Goal: Find contact information: Find contact information

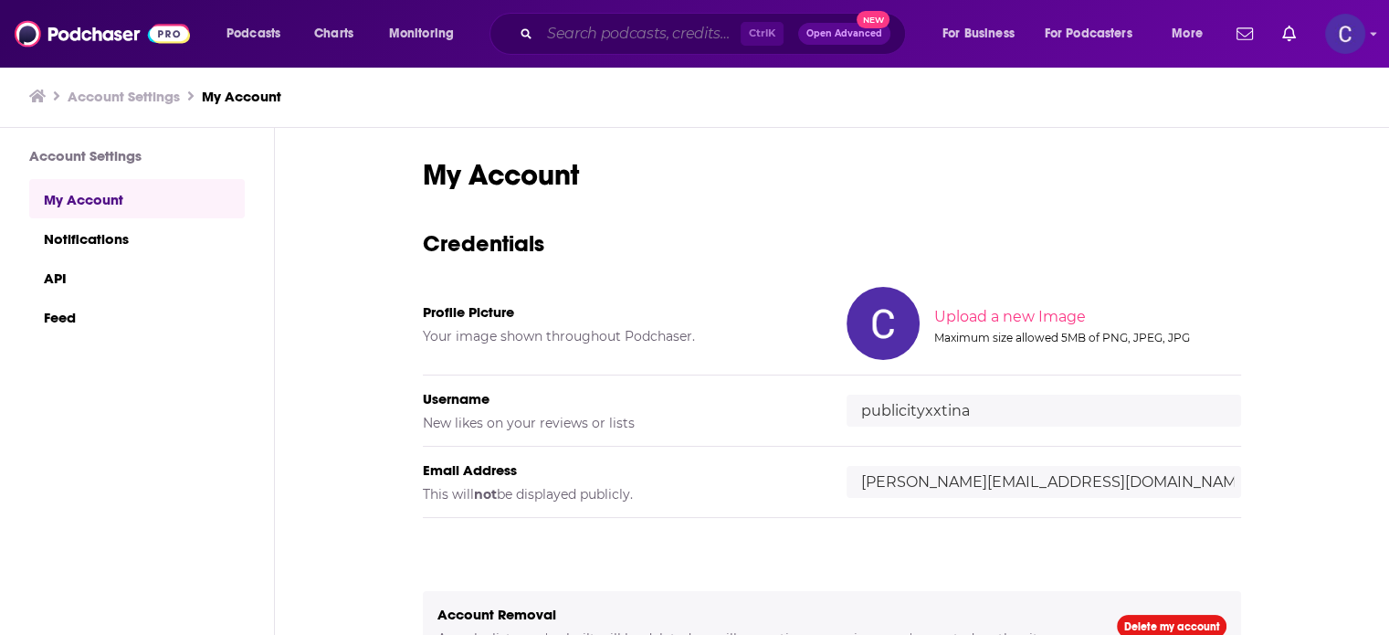
click at [626, 31] on input "Search podcasts, credits, & more..." at bounding box center [640, 33] width 201 height 29
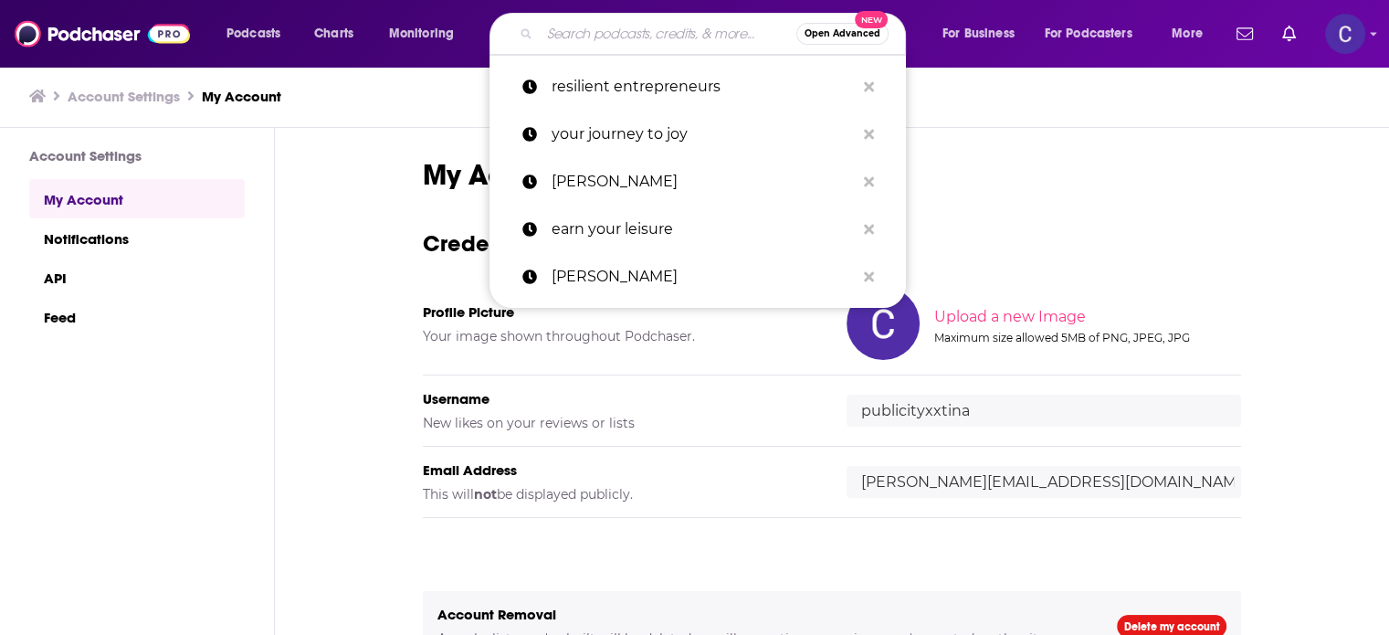
paste input "The Online Course Show"
type input "The Online Course Show"
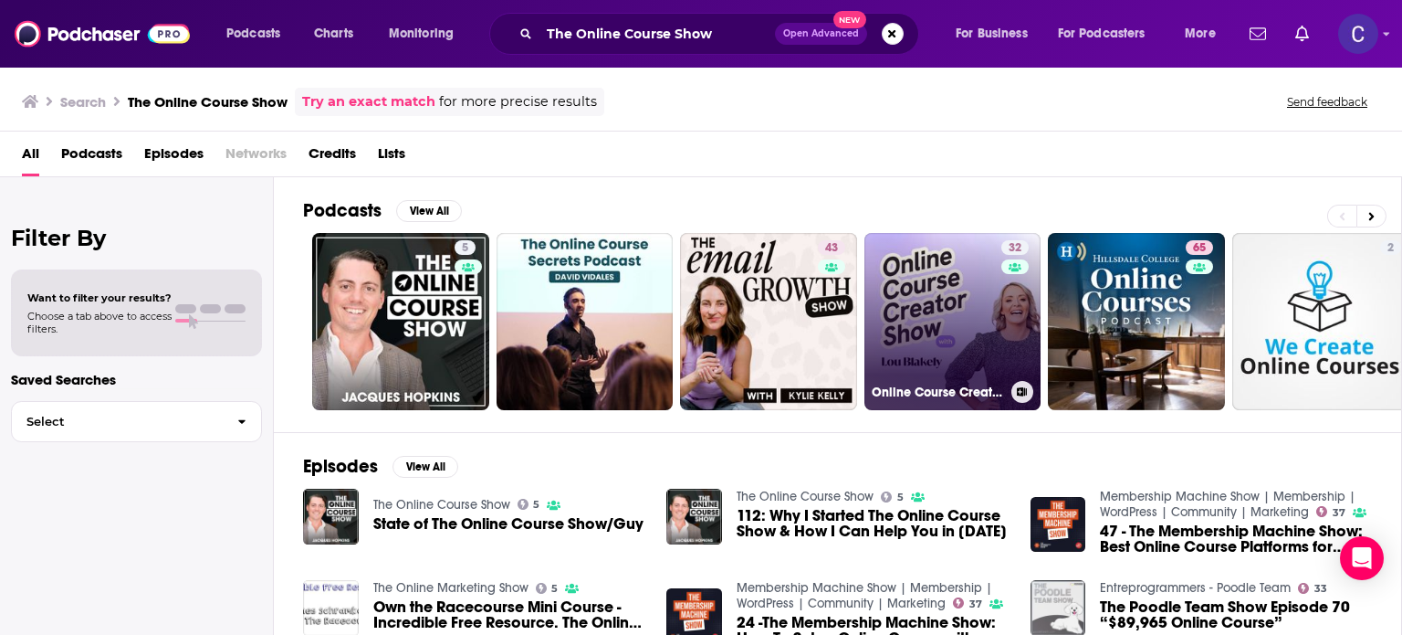
click at [982, 316] on link "32 Online Course Creator Show" at bounding box center [953, 321] width 177 height 177
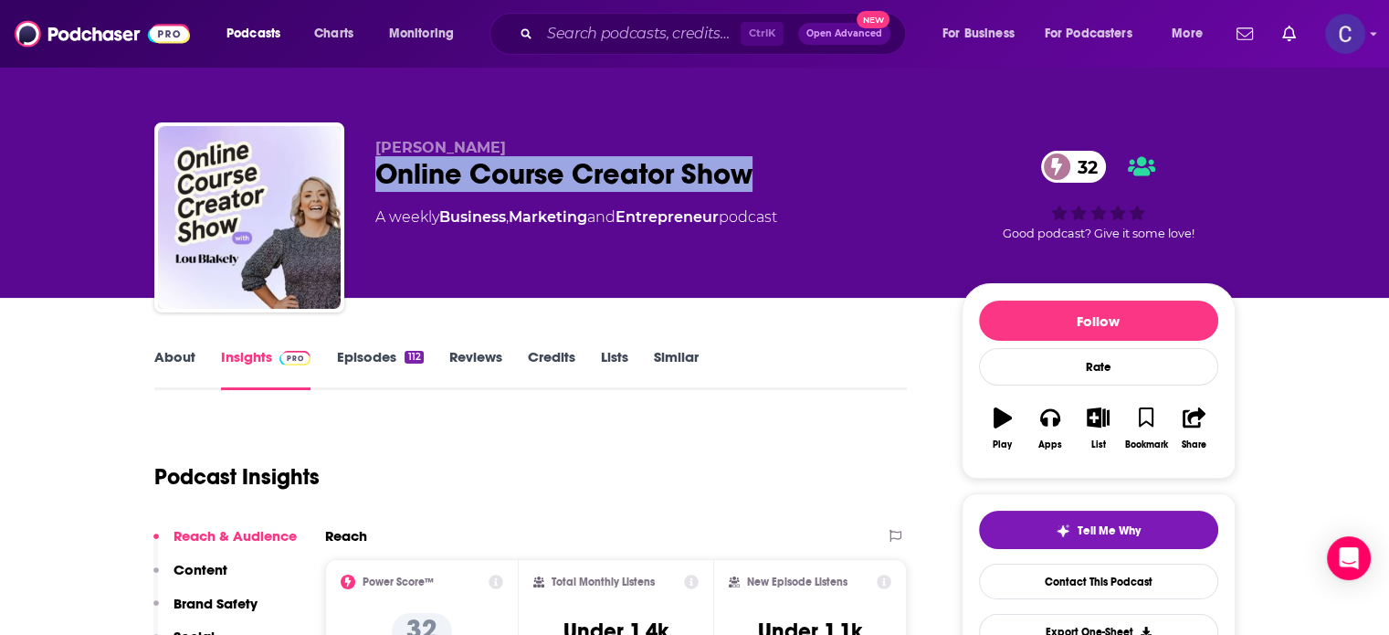
drag, startPoint x: 369, startPoint y: 170, endPoint x: 769, endPoint y: 184, distance: 400.1
click at [769, 184] on div "Lou Blakely Online Course Creator Show 32 A weekly Business , Marketing and Ent…" at bounding box center [694, 220] width 1081 height 197
copy h2 "Online Course Creator Show"
click at [660, 29] on input "Search podcasts, credits, & more..." at bounding box center [640, 33] width 201 height 29
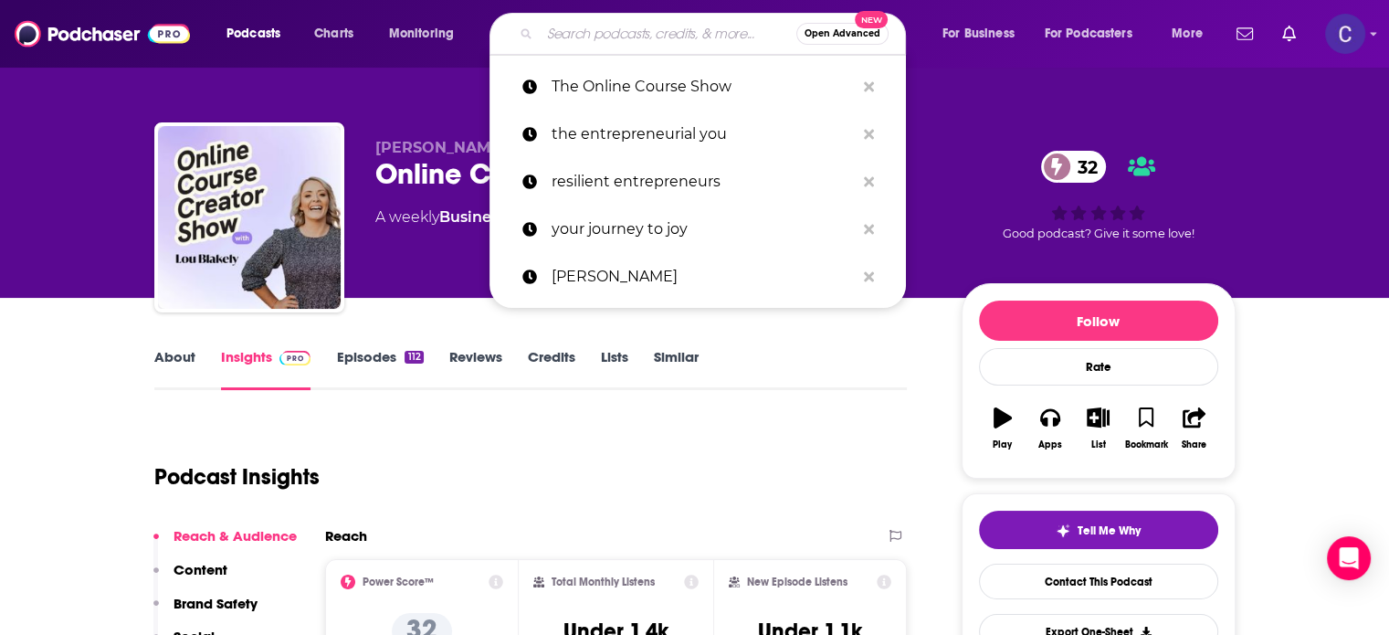
paste input "Community Creators with [PERSON_NAME]"
type input "Community Creators with [PERSON_NAME]"
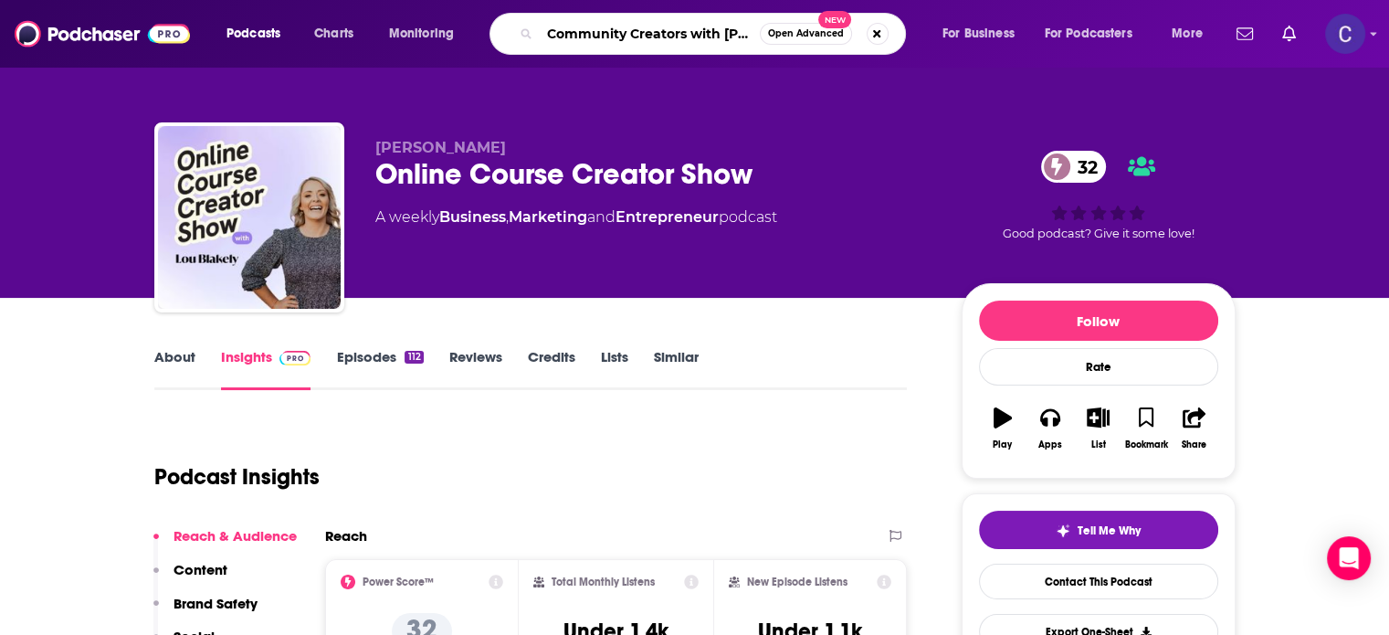
scroll to position [0, 50]
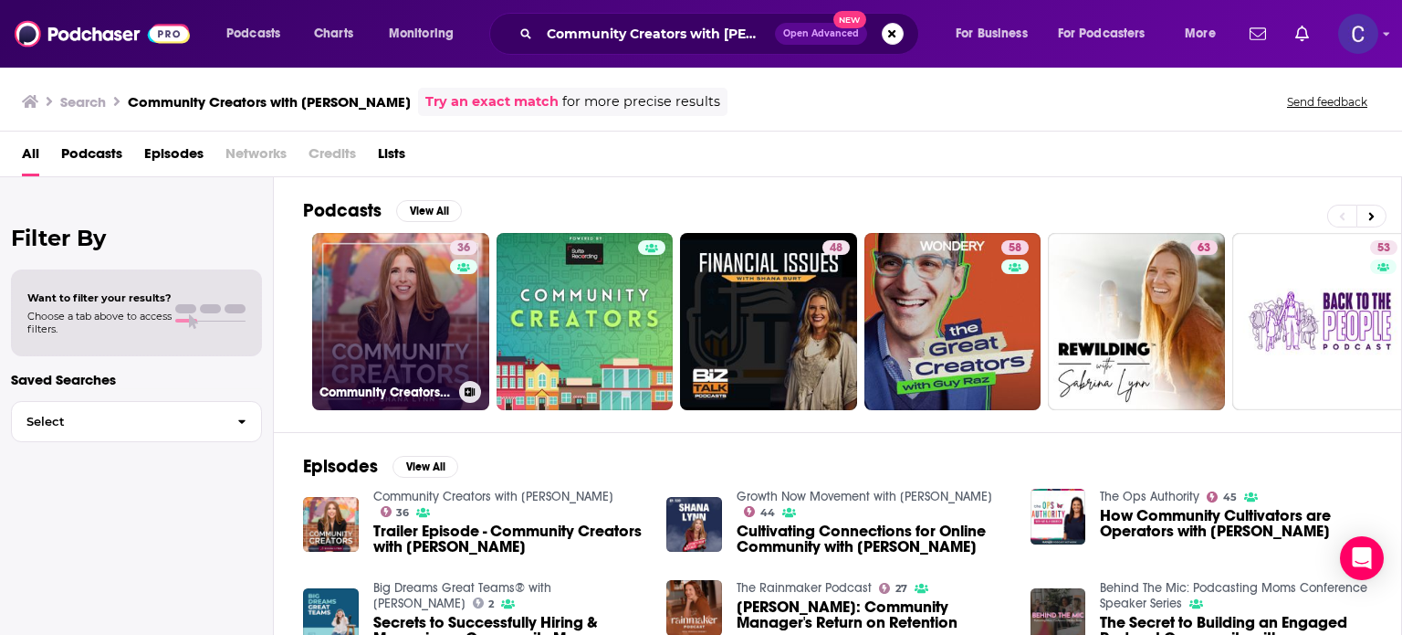
click at [406, 290] on link "36 Community Creators with Shana Lynn" at bounding box center [400, 321] width 177 height 177
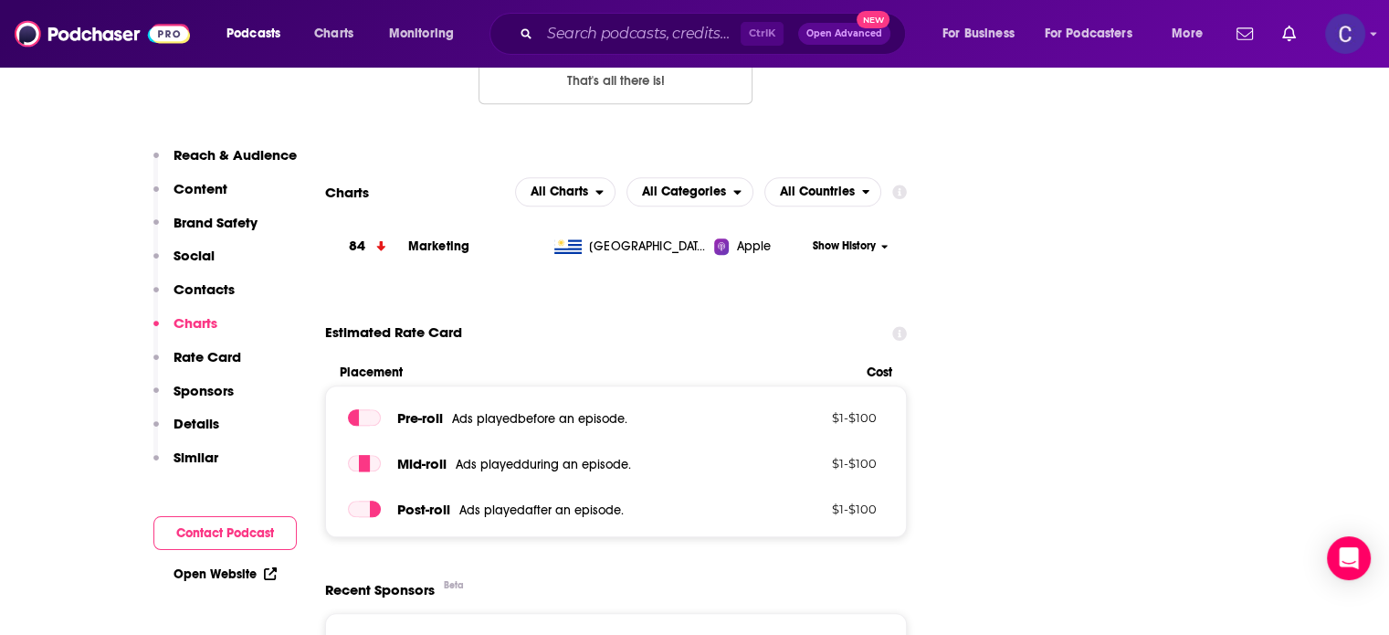
scroll to position [1552, 0]
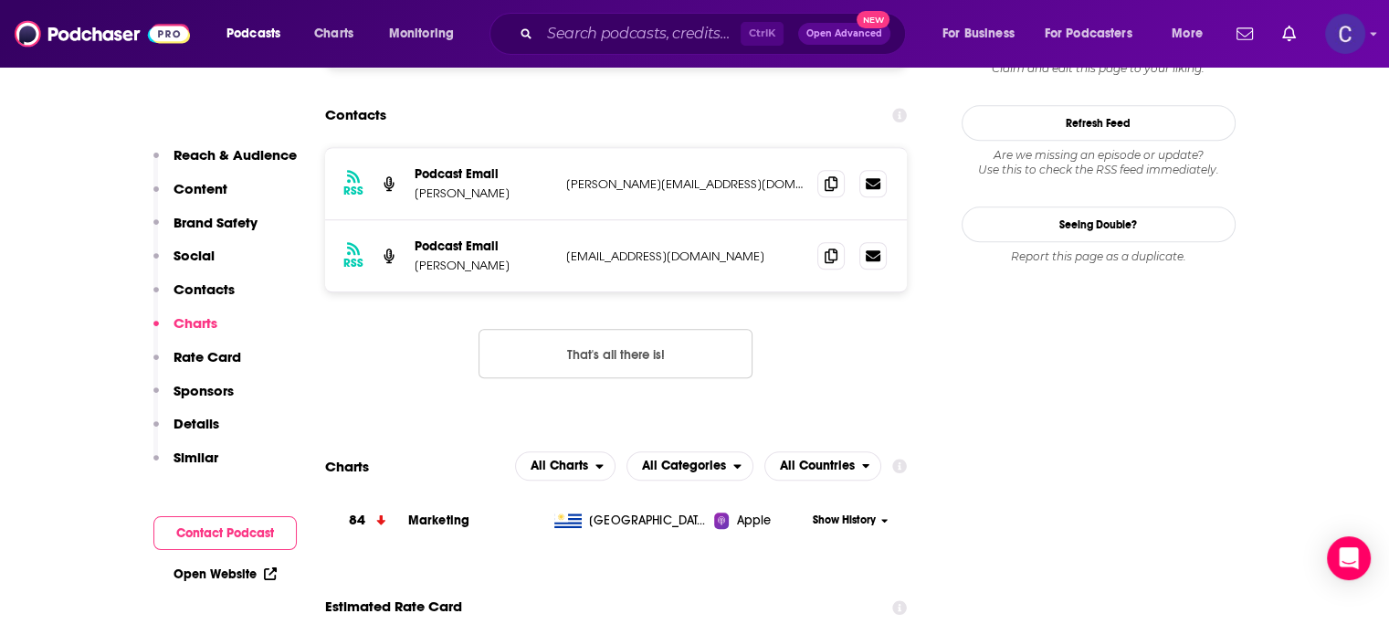
drag, startPoint x: 412, startPoint y: 190, endPoint x: 551, endPoint y: 199, distance: 140.0
click at [551, 199] on div "RSS Podcast Email Shana Lynn Bresnahan shana@communitycultivated.com shana@comm…" at bounding box center [616, 184] width 583 height 72
copy p "Shana Lynn Bresnahan"
drag, startPoint x: 831, startPoint y: 247, endPoint x: 1388, endPoint y: 229, distance: 557.3
click at [831, 247] on span at bounding box center [830, 255] width 27 height 27
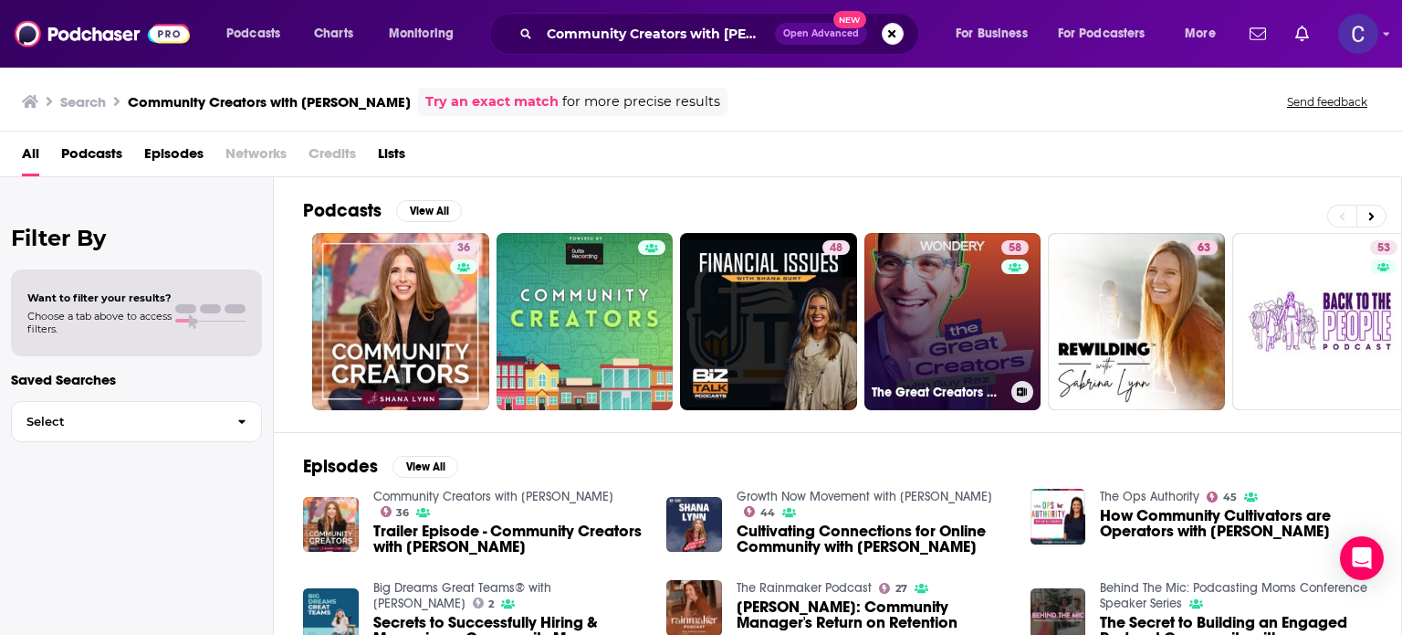
click at [909, 298] on link "58 The Great Creators with Guy Raz" at bounding box center [953, 321] width 177 height 177
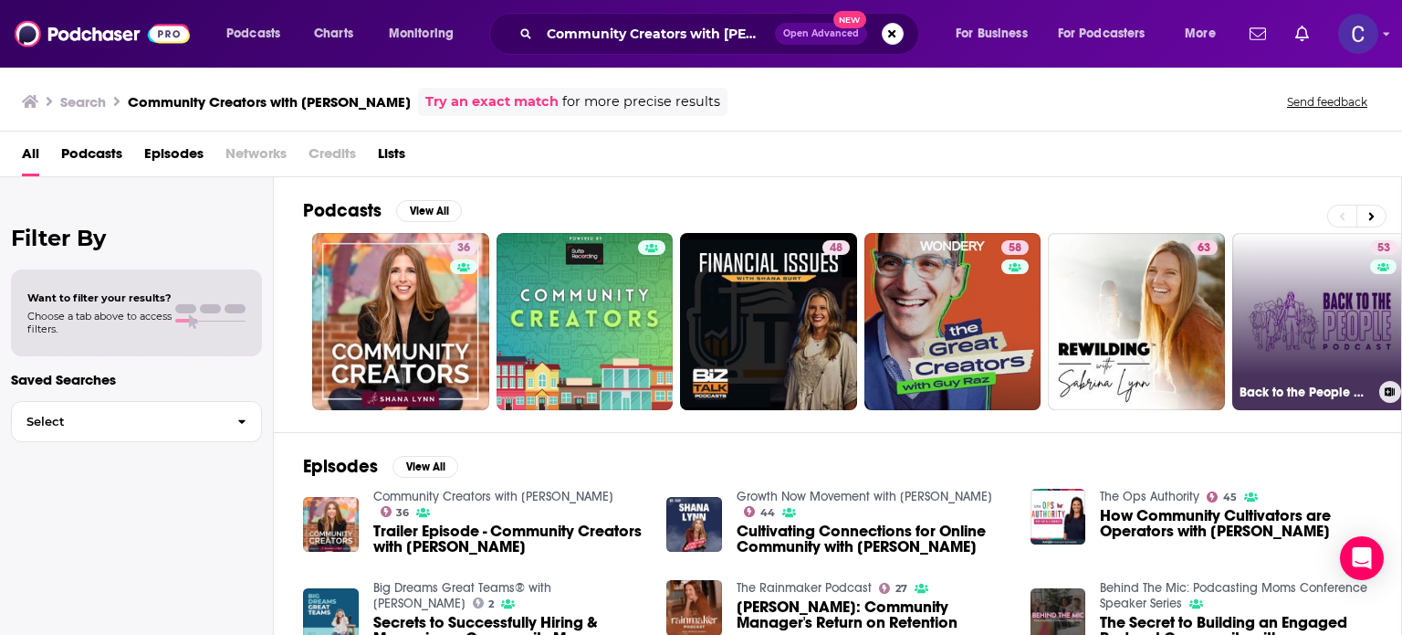
click at [1254, 311] on link "53 Back to the People with Nicole Shanahan" at bounding box center [1321, 321] width 177 height 177
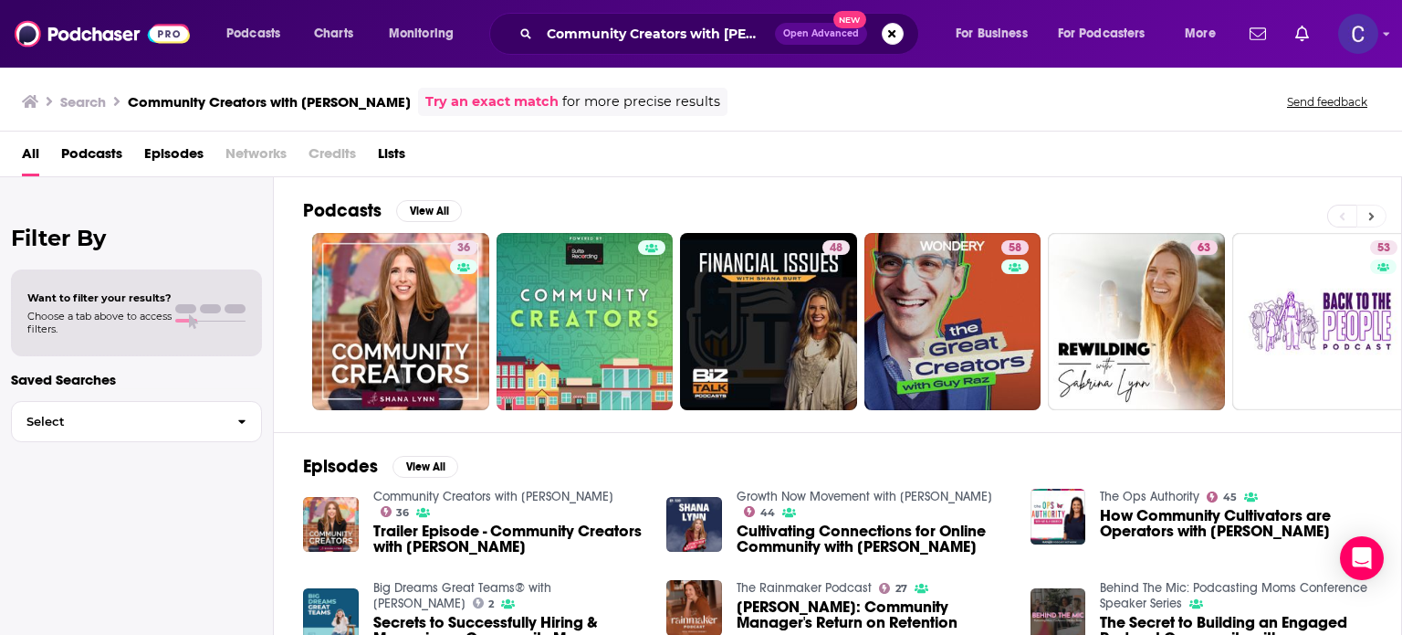
click at [1362, 206] on button at bounding box center [1372, 216] width 30 height 23
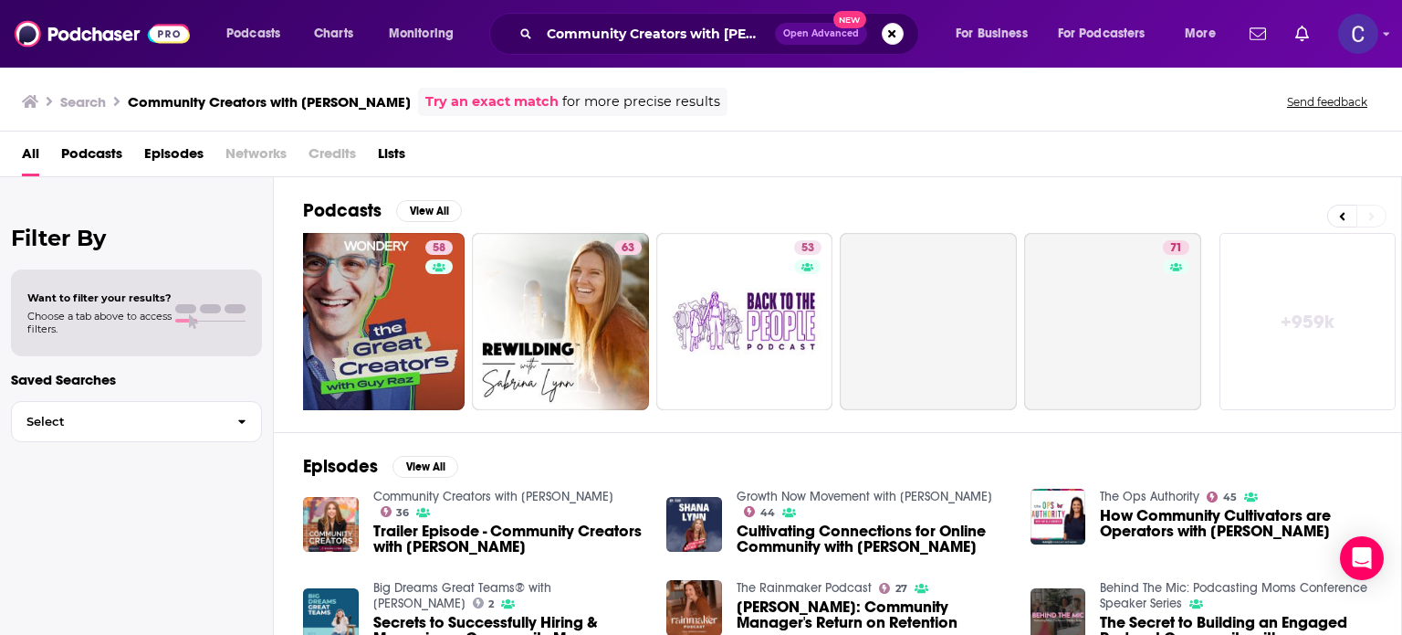
scroll to position [0, 577]
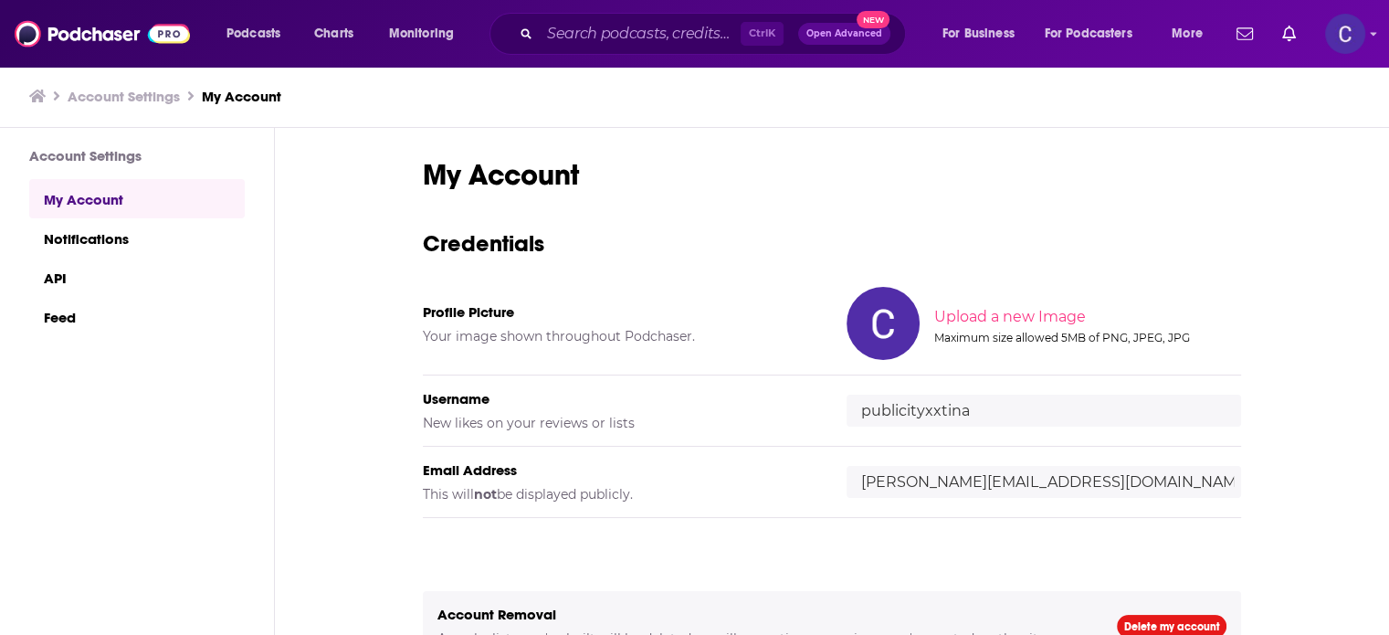
click at [699, 22] on div "Ctrl K Open Advanced New" at bounding box center [697, 34] width 416 height 42
click at [689, 36] on input "Search podcasts, credits, & more..." at bounding box center [640, 33] width 201 height 29
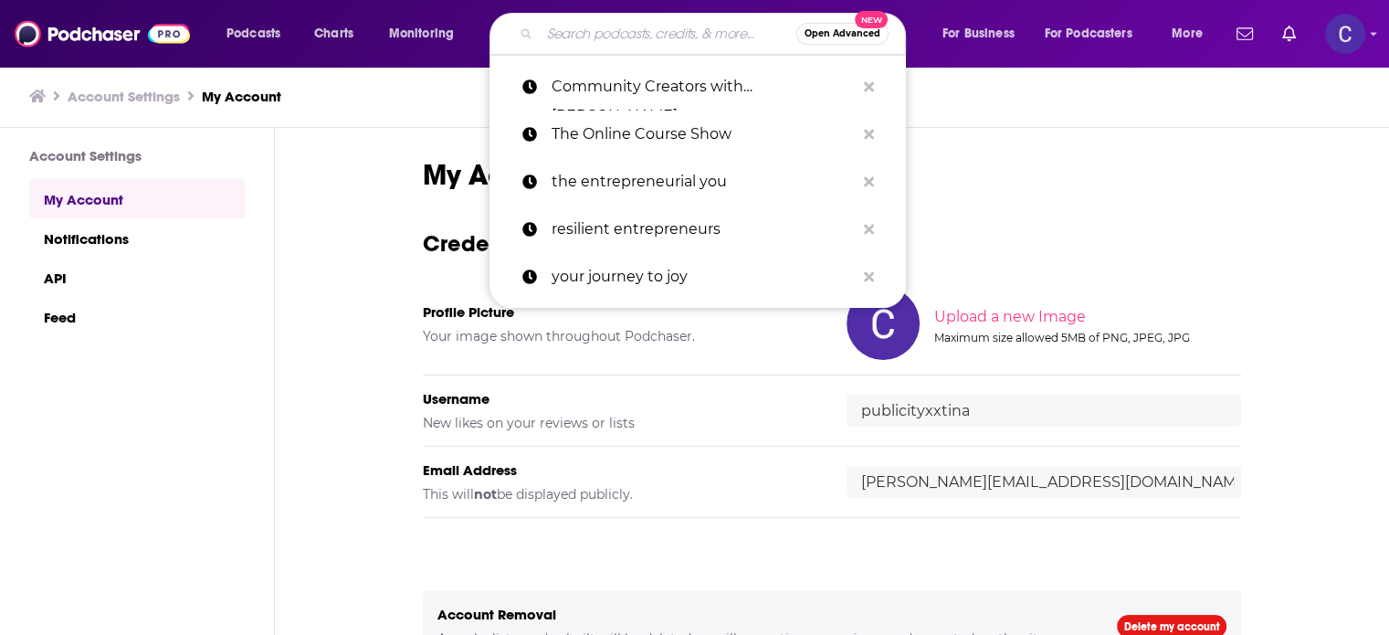
paste input "Business Bravery Podcast"
type input "Business Bravery Podcast"
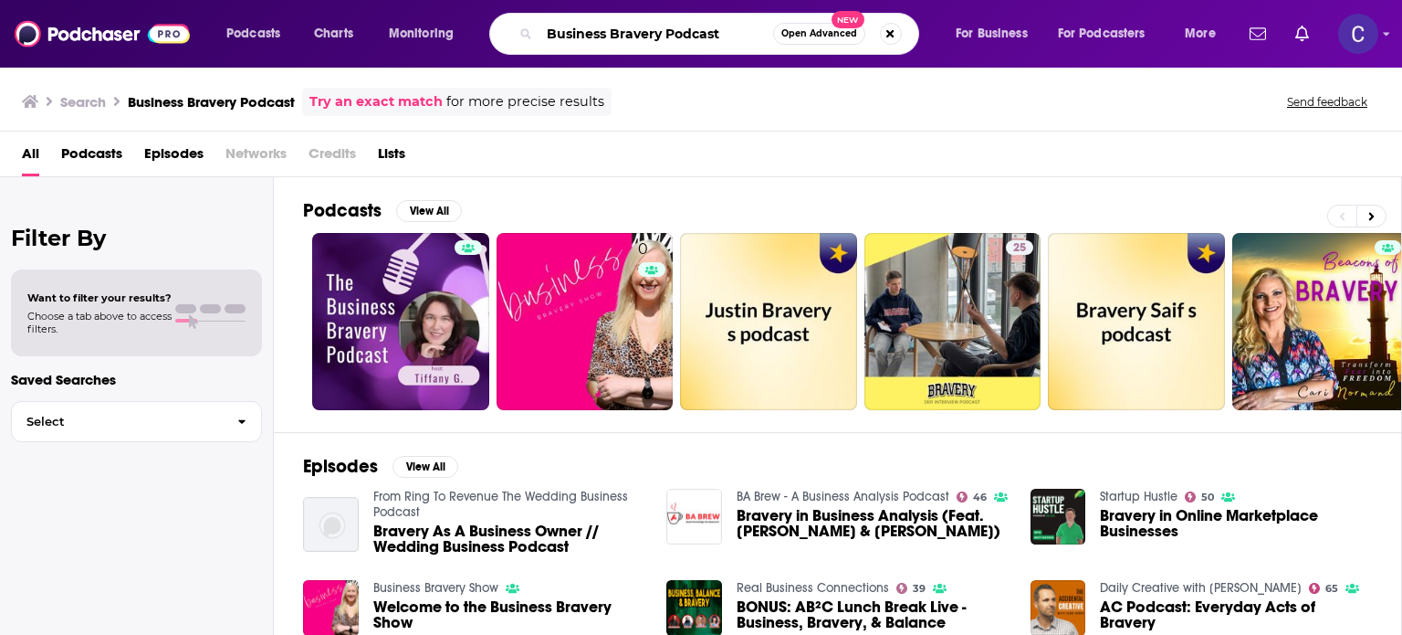
drag, startPoint x: 724, startPoint y: 21, endPoint x: 459, endPoint y: 26, distance: 264.8
click at [460, 26] on div "Podcasts Charts Monitoring Business Bravery Podcast Open Advanced New For Busin…" at bounding box center [724, 34] width 1020 height 42
paste input "The Blissful Biz"
type input "The Blissful Biz Podcast"
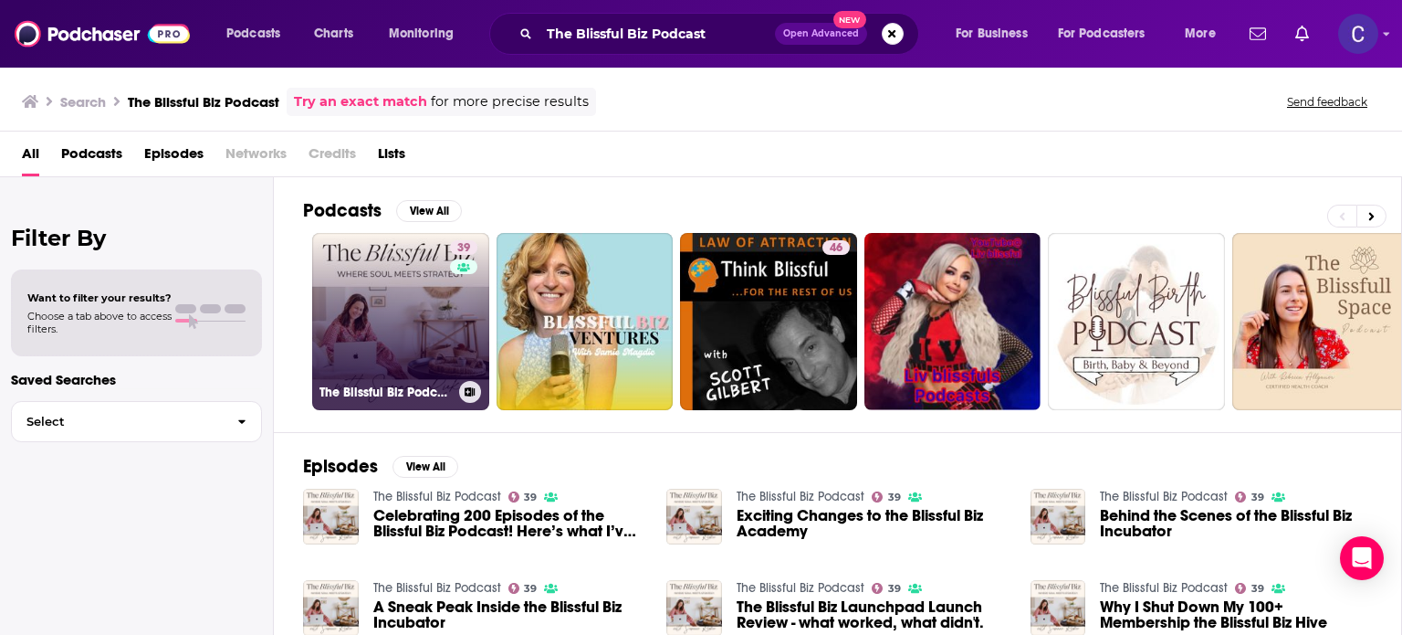
click at [380, 320] on link "39 The Blissful Biz Podcast" at bounding box center [400, 321] width 177 height 177
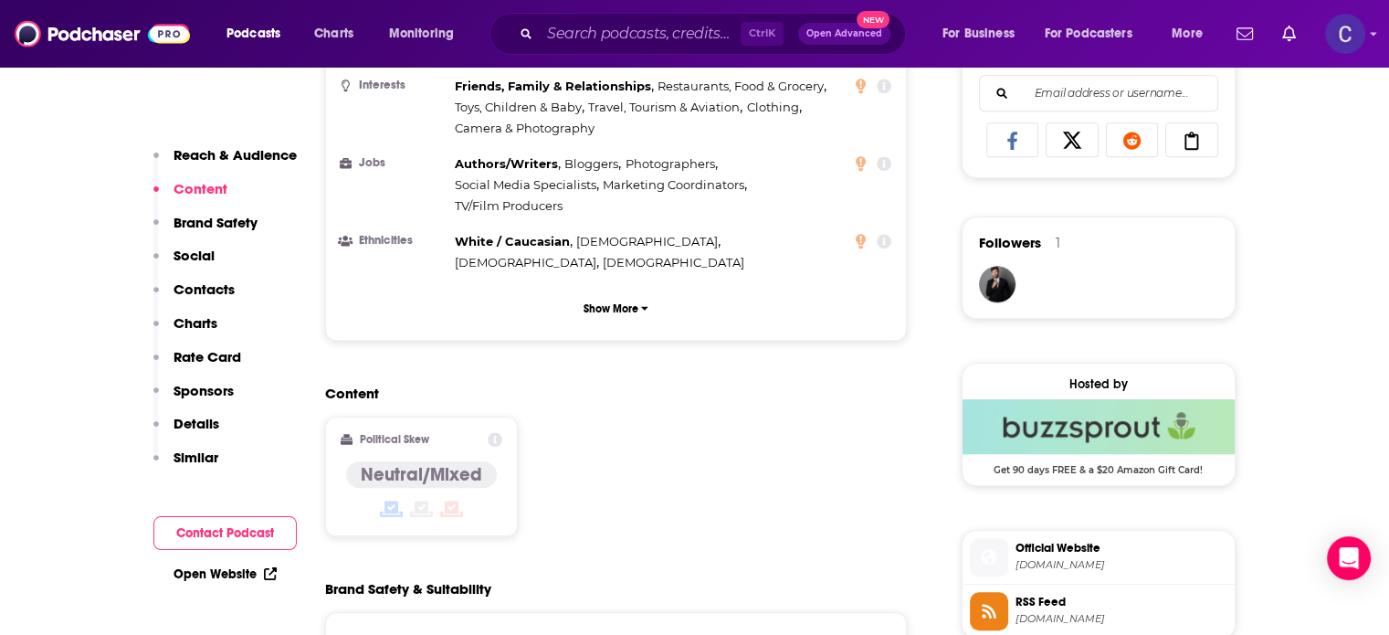
scroll to position [1643, 0]
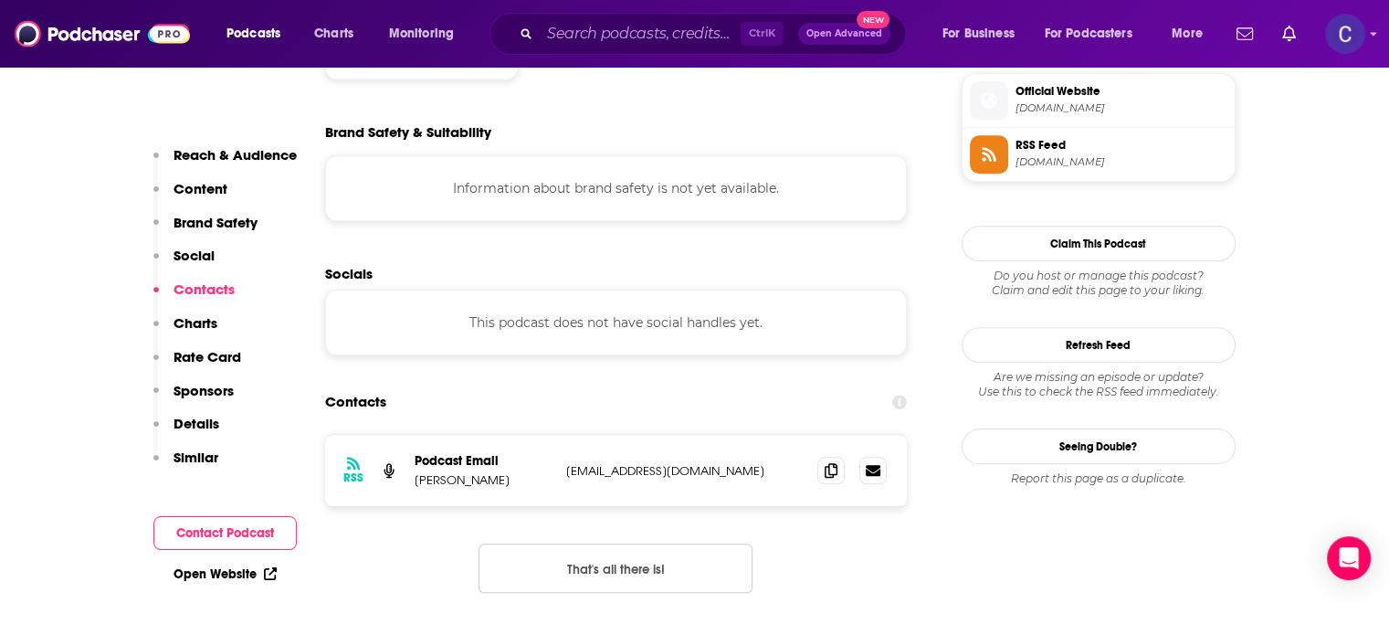
drag, startPoint x: 405, startPoint y: 364, endPoint x: 515, endPoint y: 371, distance: 109.8
click at [515, 435] on div "RSS Podcast Email [PERSON_NAME] [EMAIL_ADDRESS][DOMAIN_NAME] [EMAIL_ADDRESS][DO…" at bounding box center [616, 470] width 583 height 71
click at [515, 472] on p "[PERSON_NAME]" at bounding box center [483, 480] width 137 height 16
drag, startPoint x: 515, startPoint y: 371, endPoint x: 405, endPoint y: 378, distance: 109.8
click at [405, 435] on div "RSS Podcast Email [PERSON_NAME] [EMAIL_ADDRESS][DOMAIN_NAME] [EMAIL_ADDRESS][DO…" at bounding box center [616, 470] width 583 height 71
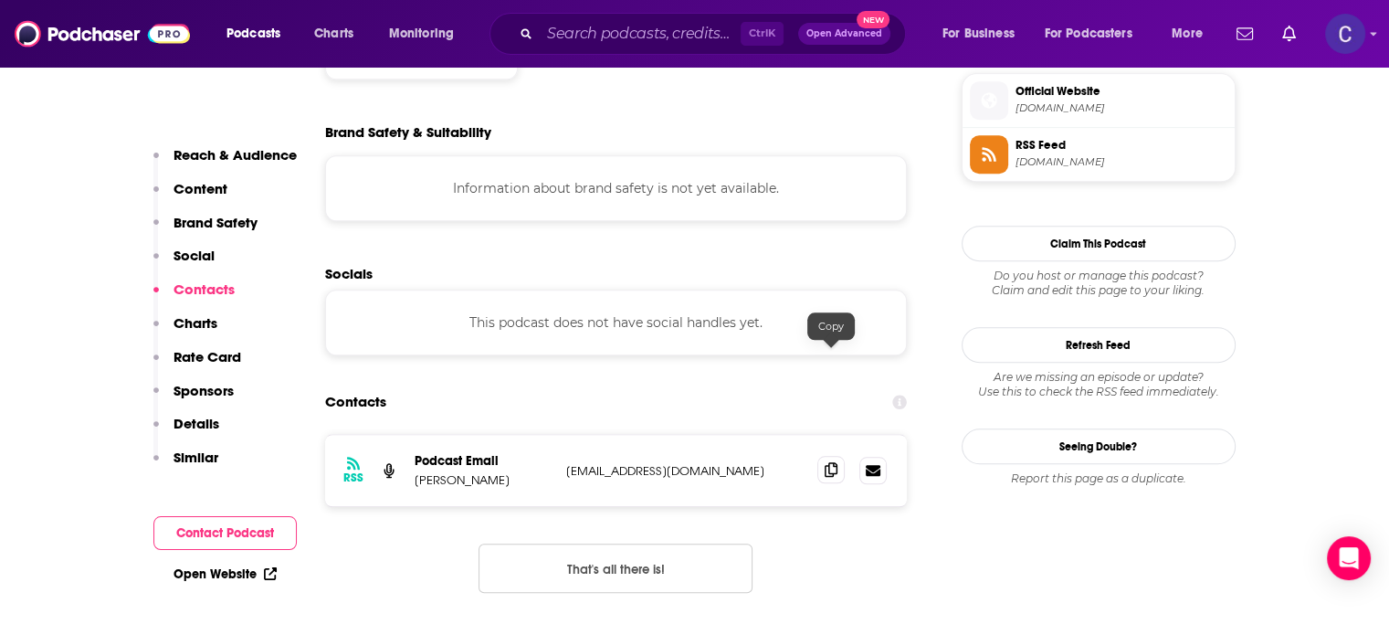
click at [836, 462] on icon at bounding box center [830, 469] width 13 height 15
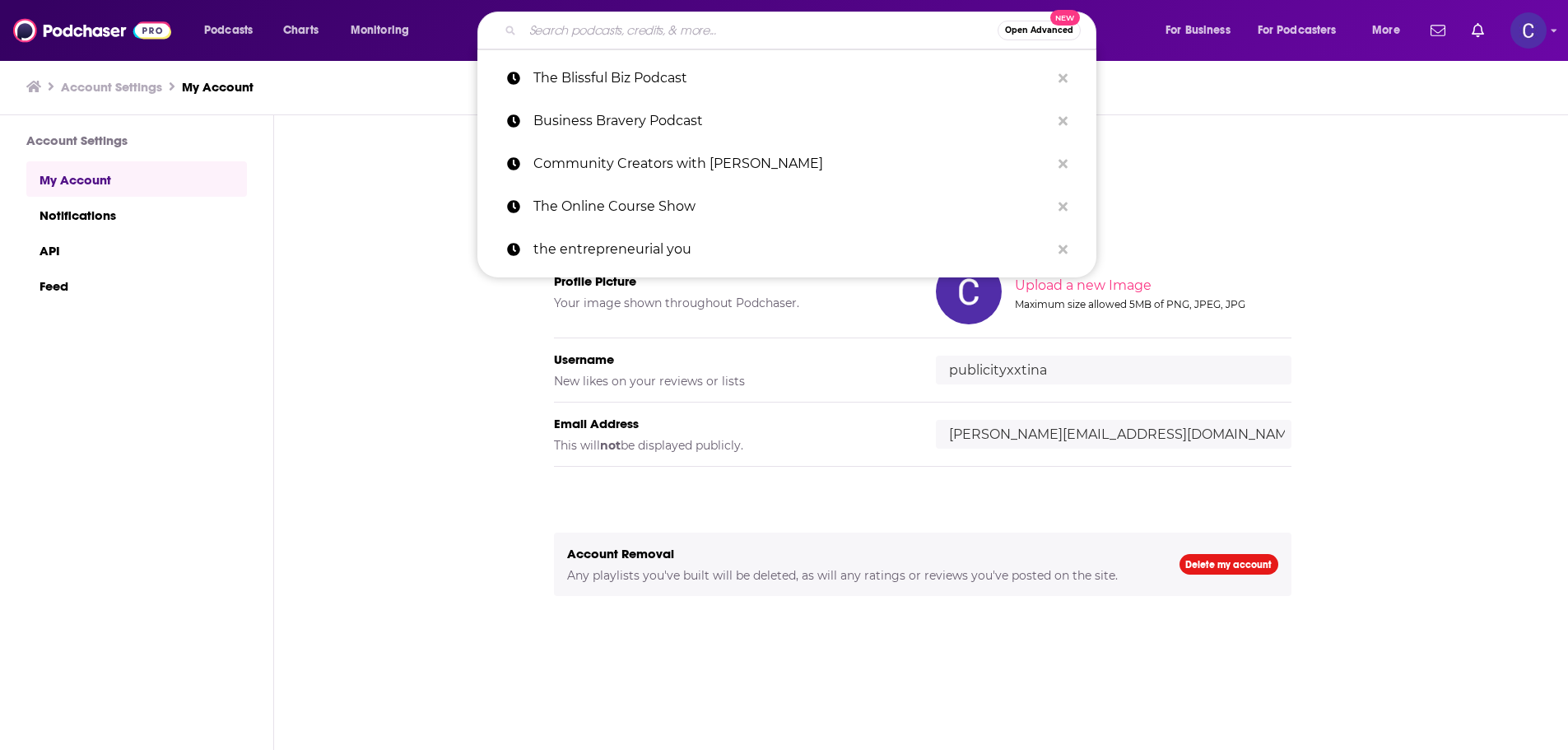
click at [598, 40] on input "Search podcasts, credits, & more..." at bounding box center [760, 30] width 475 height 26
type input "v"
paste input "https://podcasts.apple.com/us/podcast/author-u-your-guide-to-book-publishing/id…"
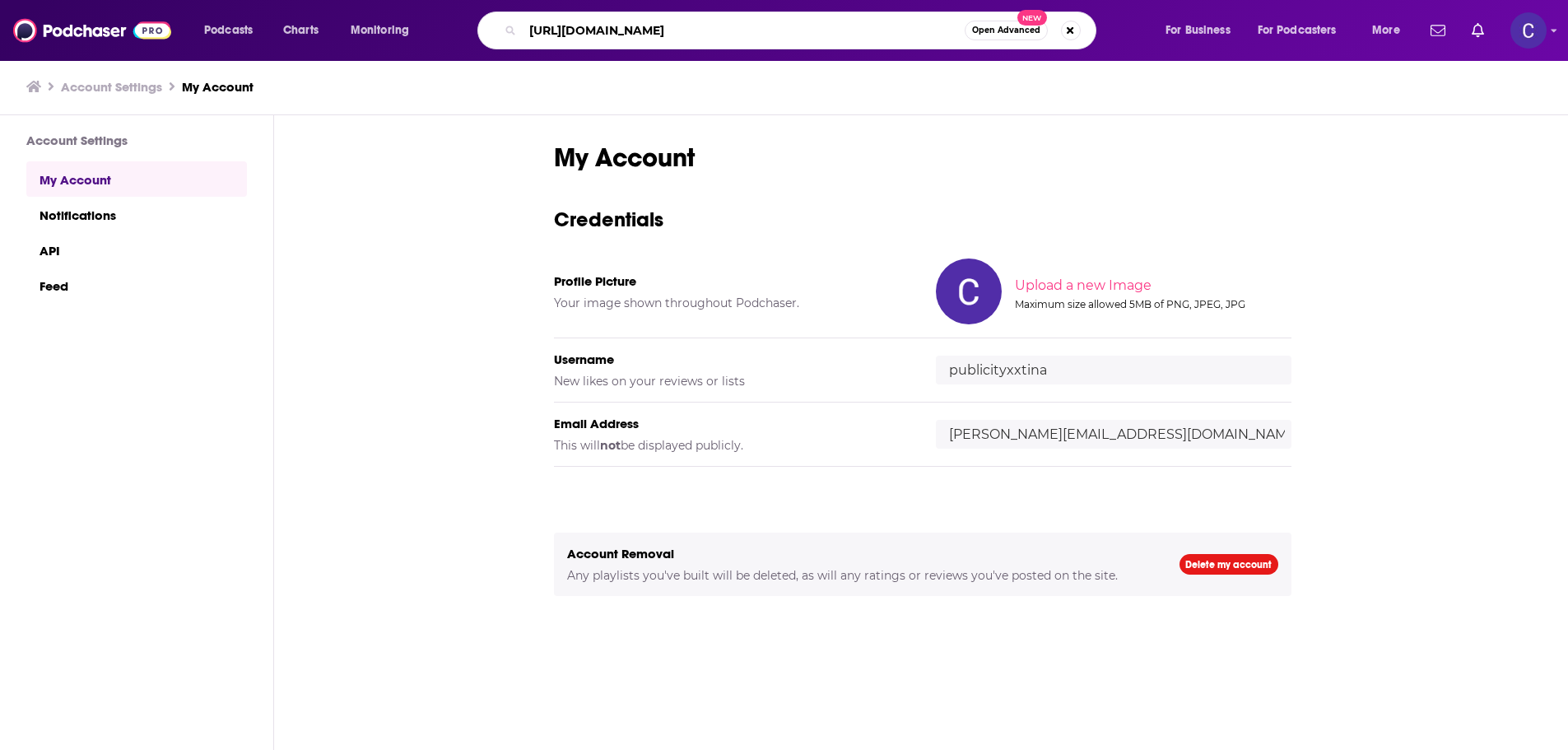
drag, startPoint x: 961, startPoint y: 30, endPoint x: 320, endPoint y: 50, distance: 641.3
click at [320, 49] on div "Podcasts Charts Monitoring https://podcasts.apple.com/us/podcast/author-u-your-…" at bounding box center [804, 31] width 1224 height 38
type input "author u your guide"
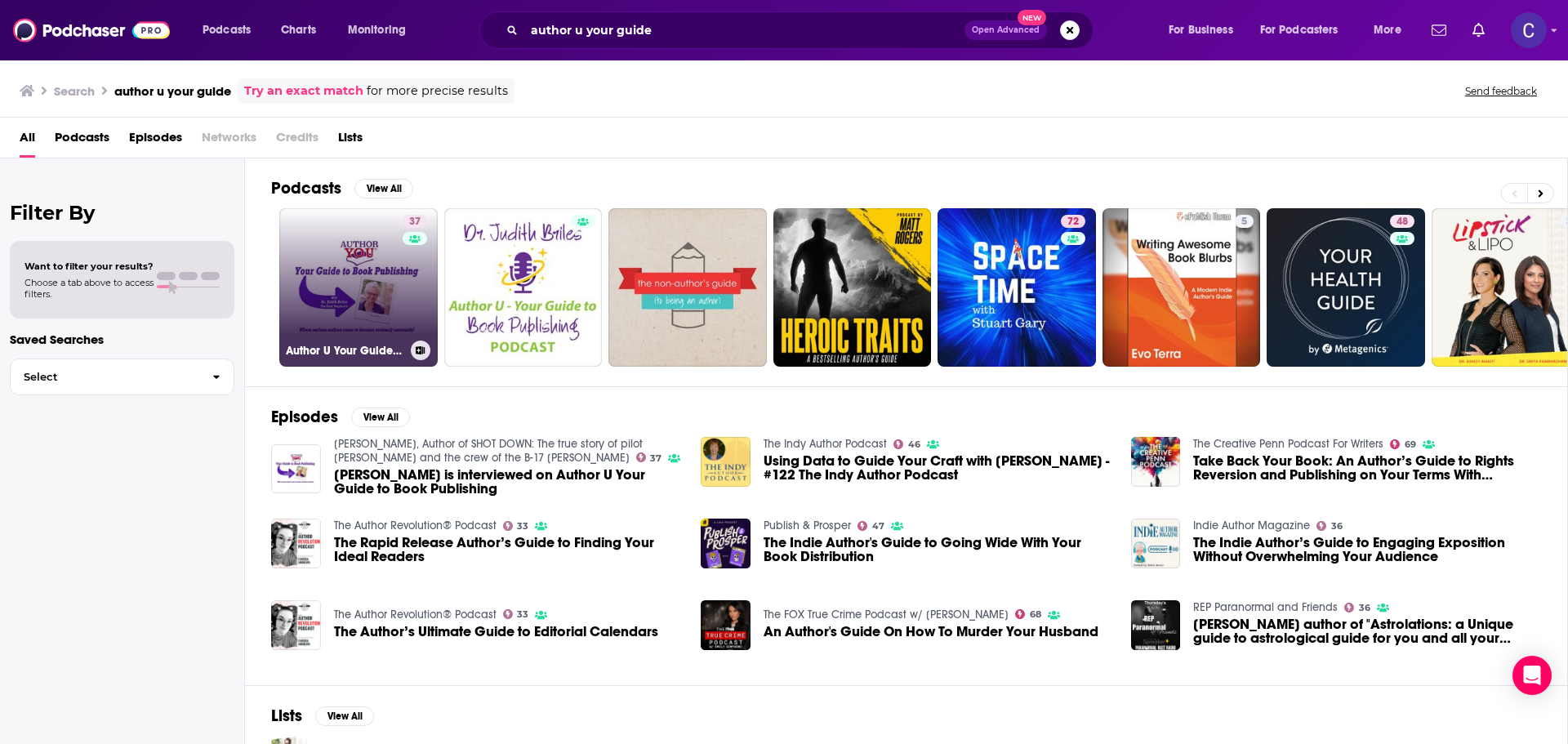
click at [328, 296] on link "37 Author U Your Guide to Book Publishing" at bounding box center [358, 287] width 158 height 158
